Goal: Task Accomplishment & Management: Complete application form

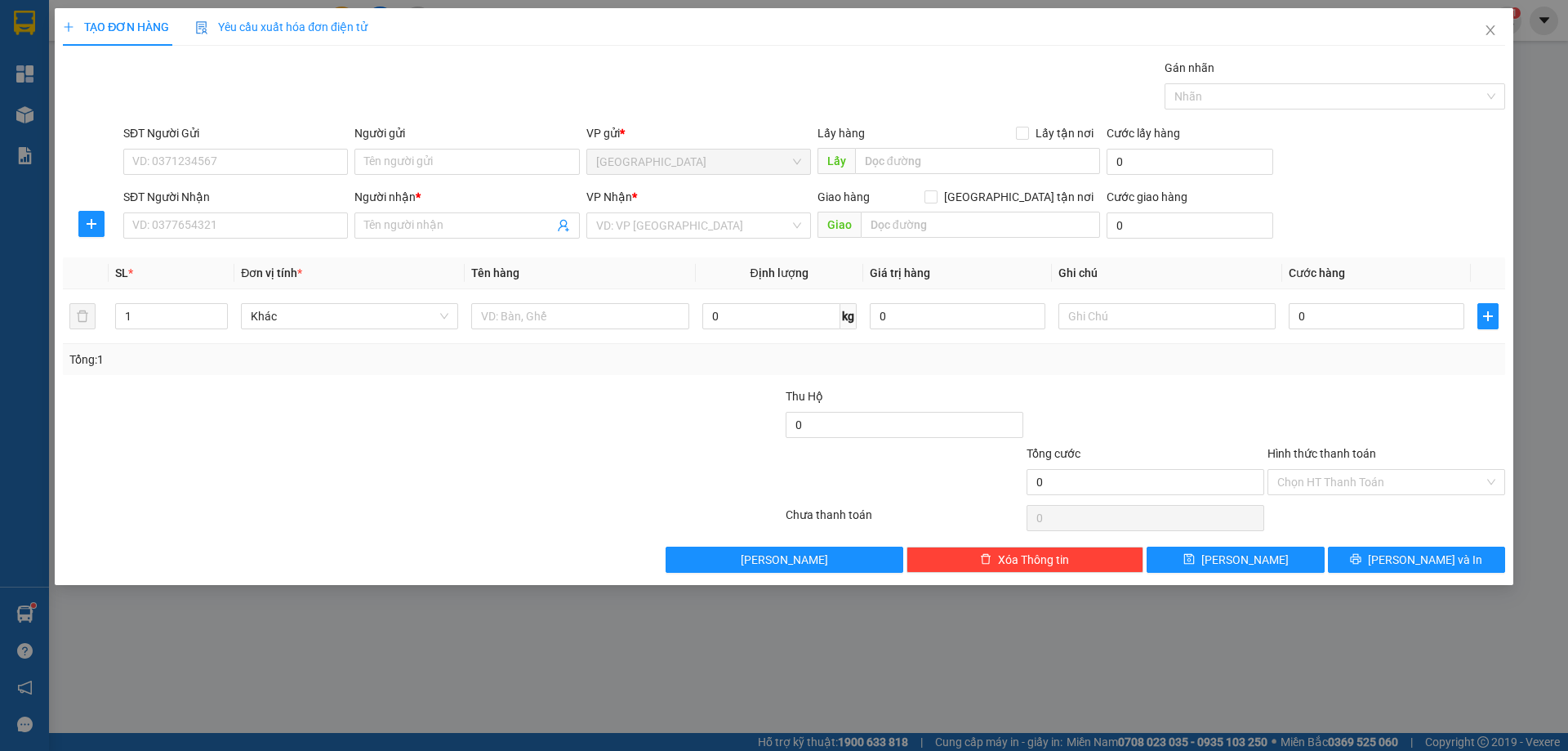
click at [1493, 39] on span "Close" at bounding box center [1491, 31] width 45 height 45
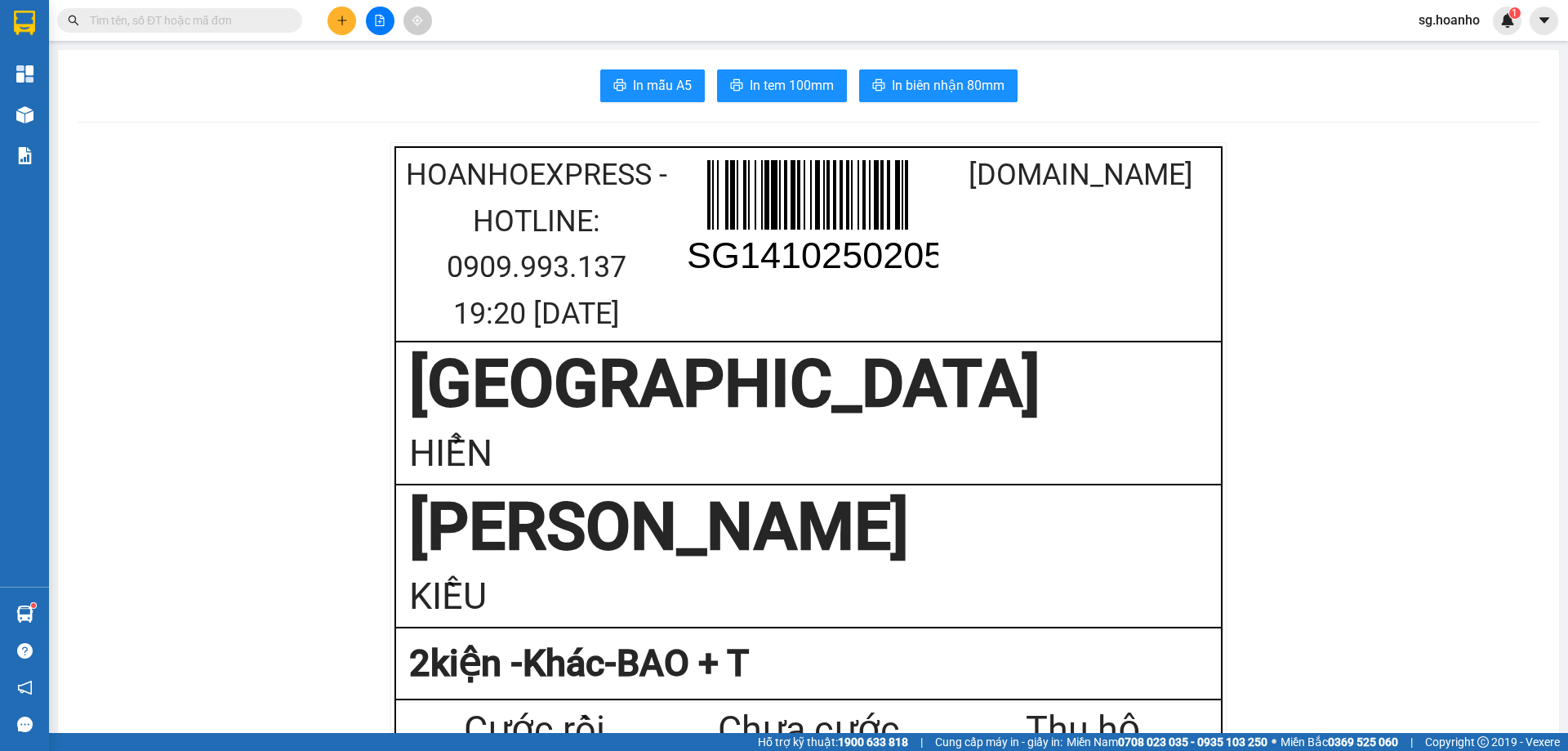
click at [146, 26] on input "text" at bounding box center [186, 20] width 192 height 18
click at [143, 20] on input "text" at bounding box center [186, 20] width 192 height 18
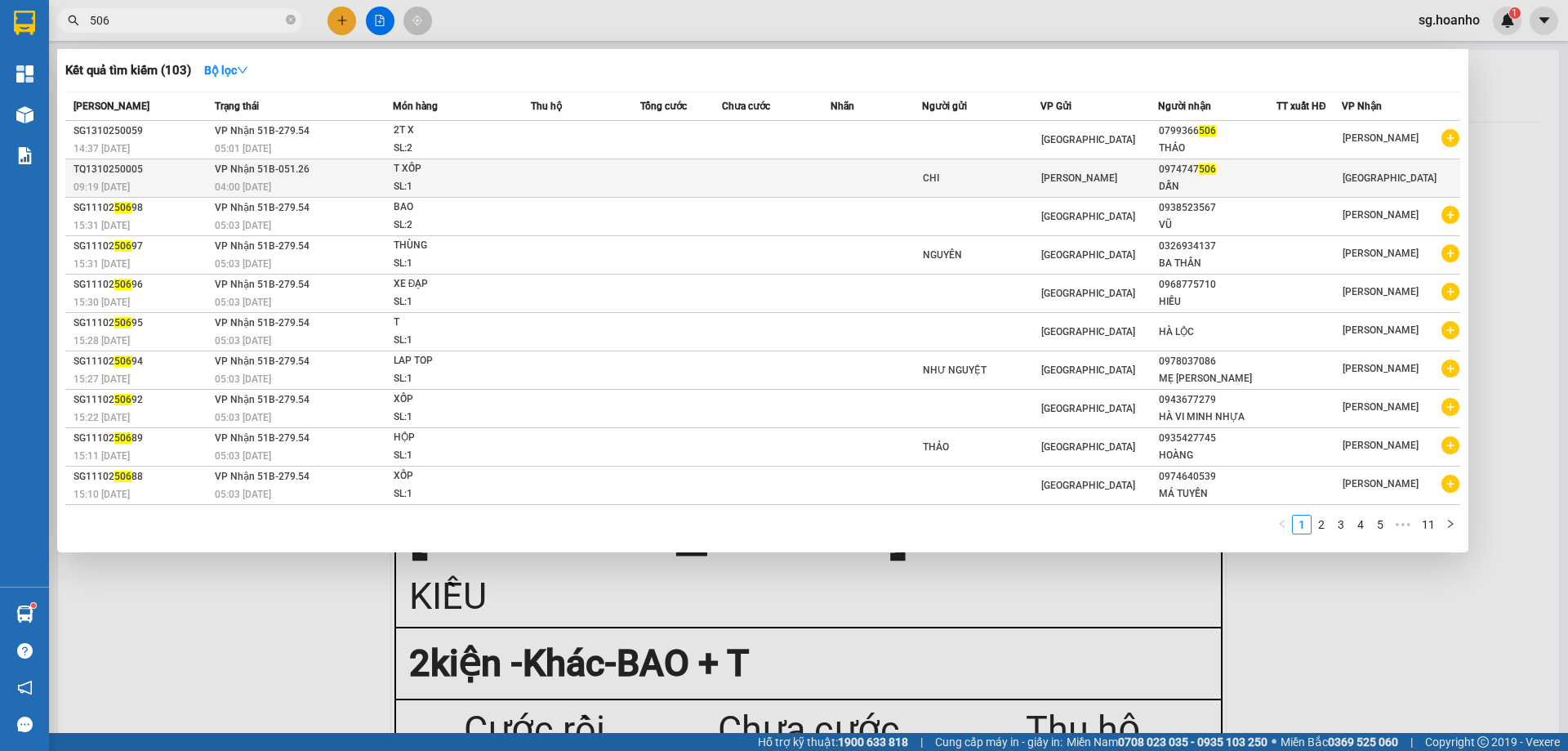
type input "506"
click at [1202, 171] on span "506" at bounding box center [1208, 169] width 17 height 11
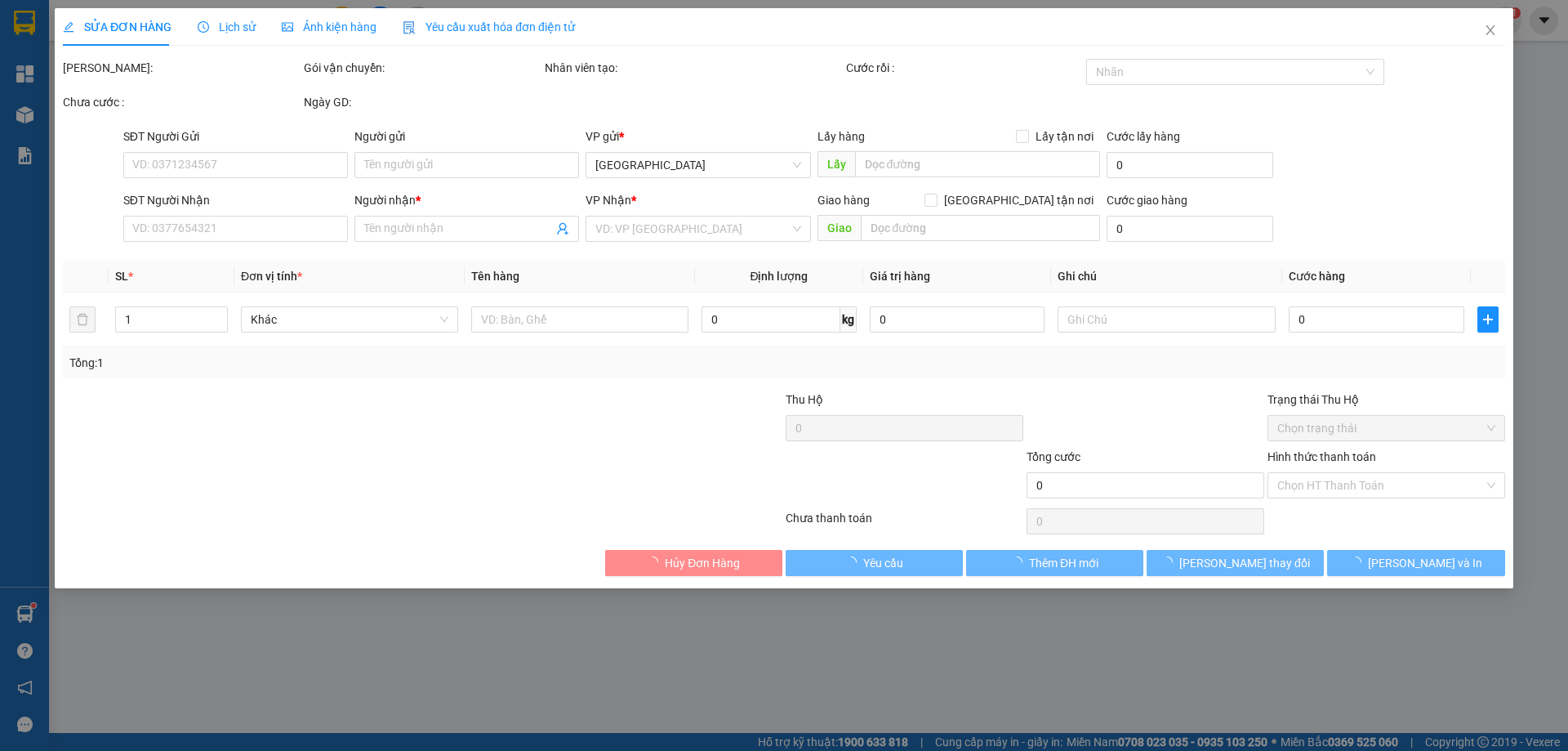
type input "CHI"
type input "0974747506"
type input "DẪN"
